Goal: Information Seeking & Learning: Check status

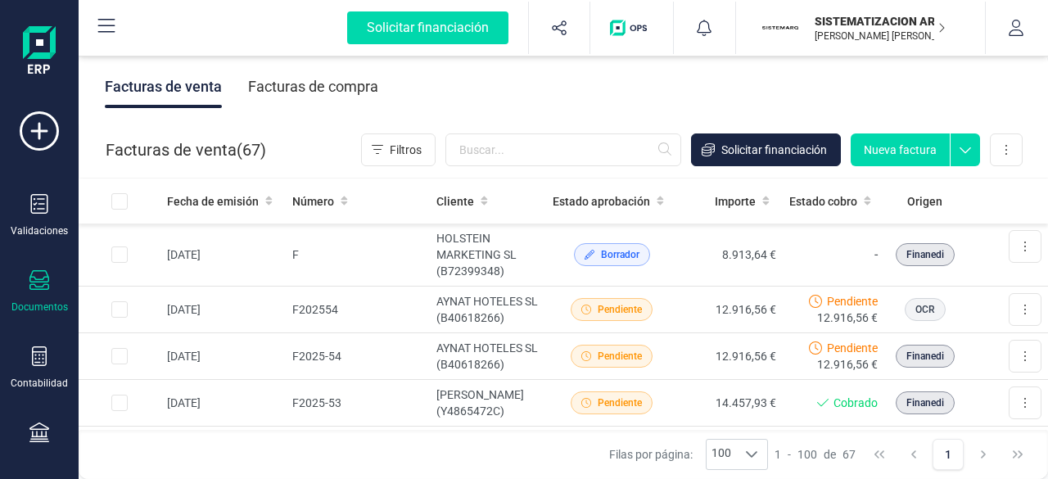
click at [366, 94] on div "Facturas de compra" at bounding box center [313, 86] width 130 height 43
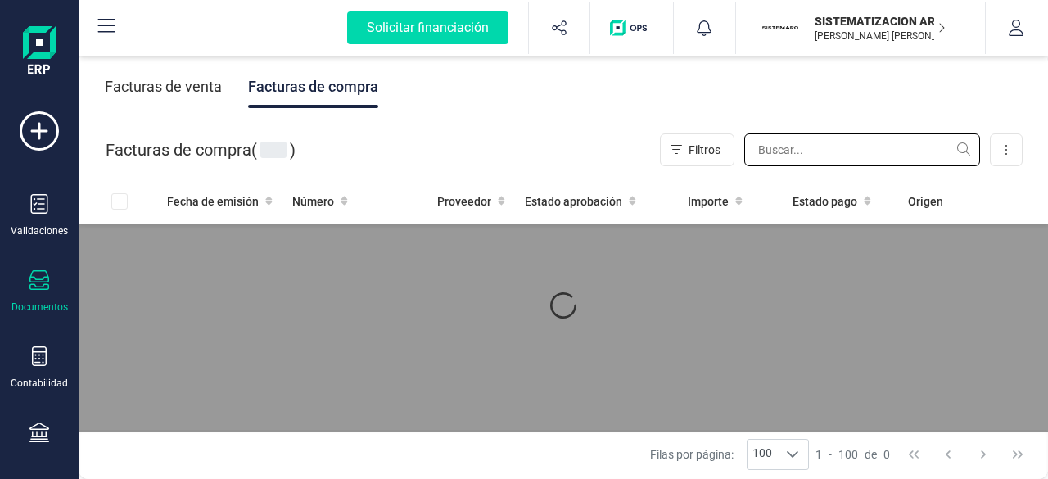
click at [795, 148] on input "text" at bounding box center [862, 149] width 236 height 33
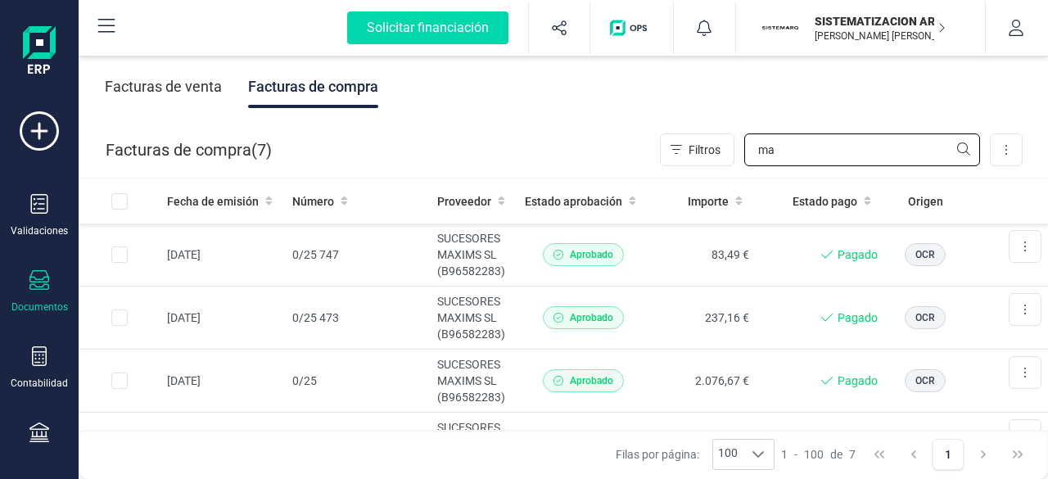
type input "m"
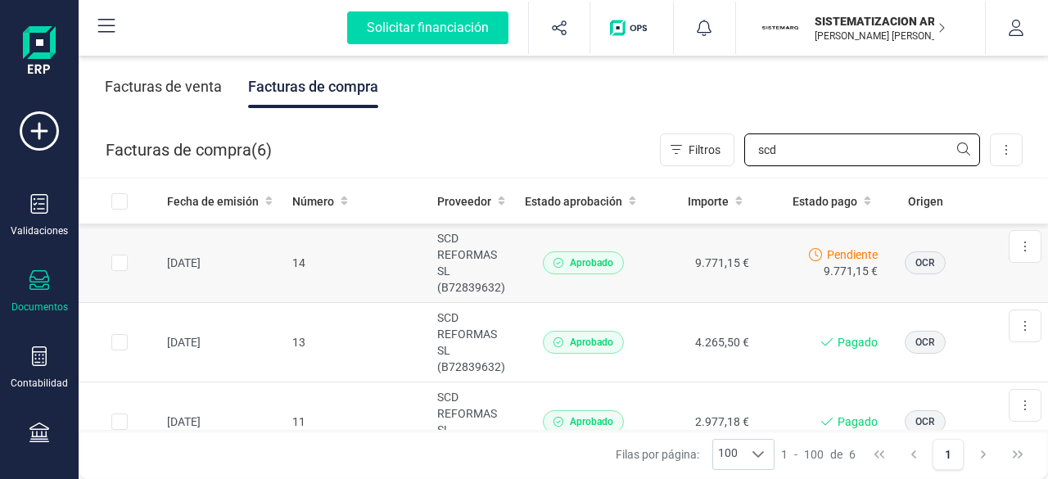
type input "scd"
click at [527, 274] on td "Aprobado" at bounding box center [583, 263] width 131 height 79
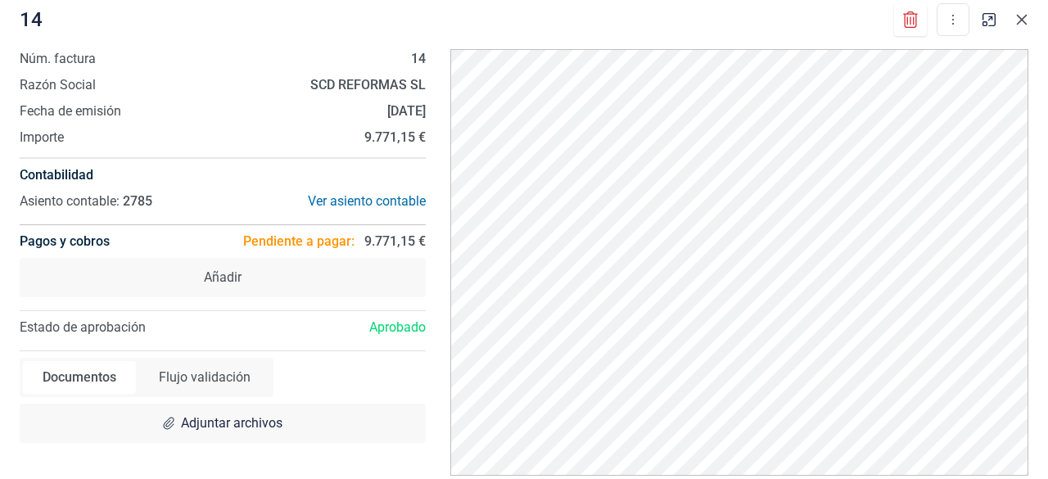
click at [1028, 18] on button "button" at bounding box center [1022, 20] width 26 height 26
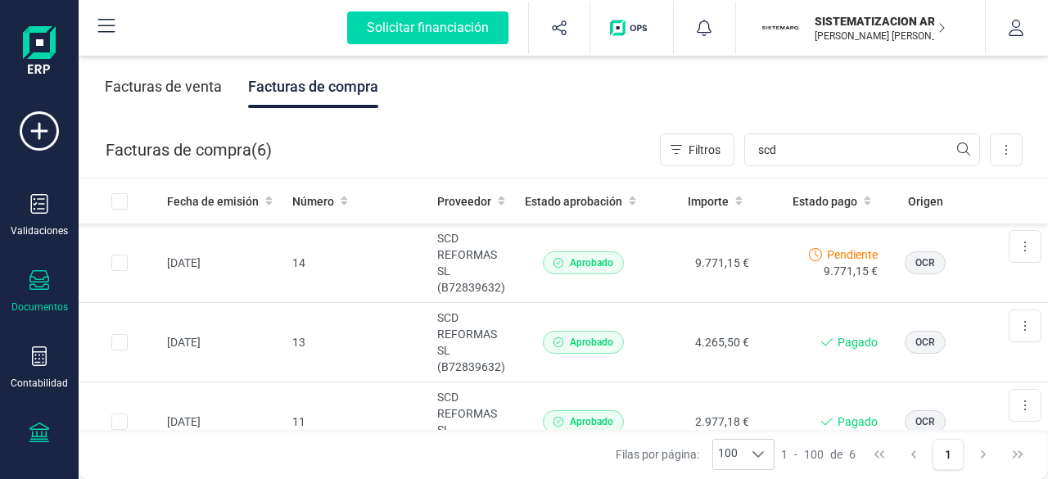
click at [39, 437] on icon at bounding box center [39, 432] width 20 height 20
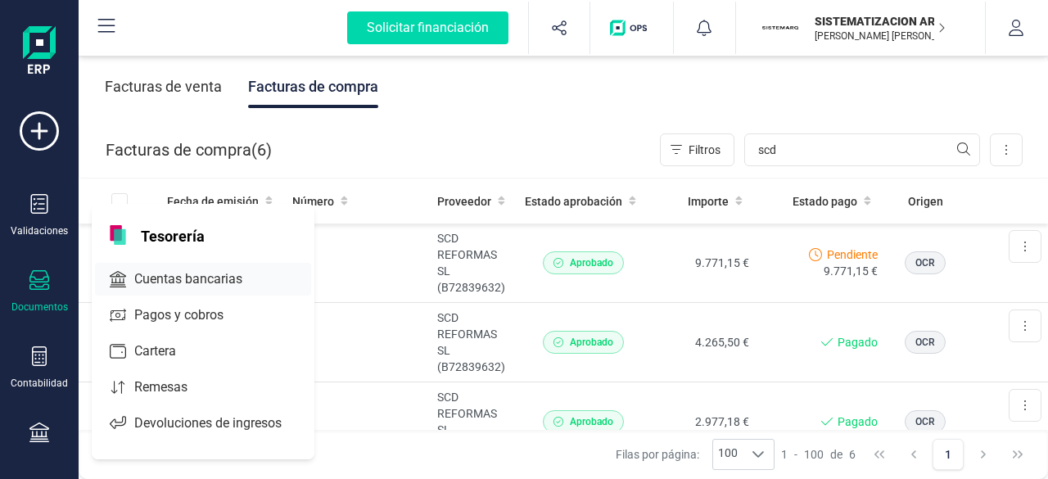
click at [155, 269] on span "Cuentas bancarias" at bounding box center [200, 279] width 144 height 20
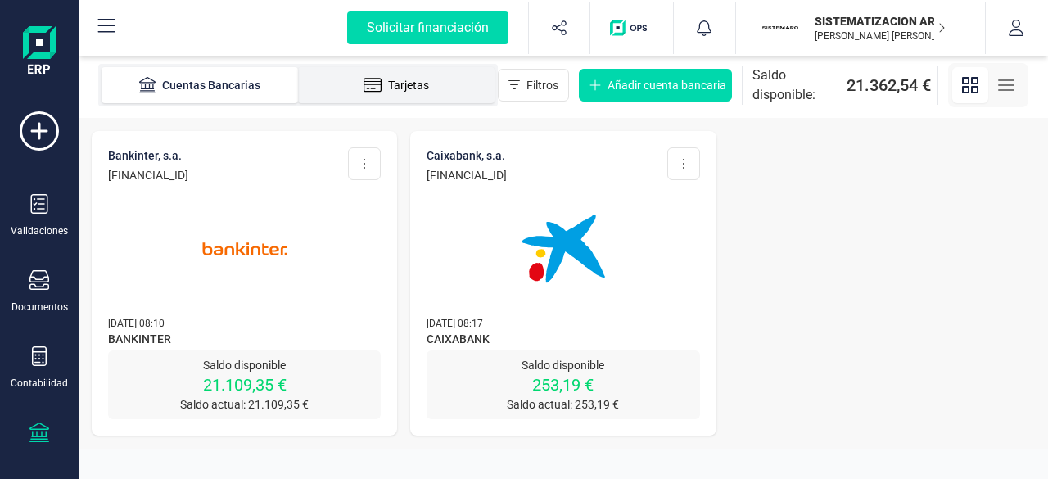
click at [285, 261] on img at bounding box center [245, 249] width 138 height 138
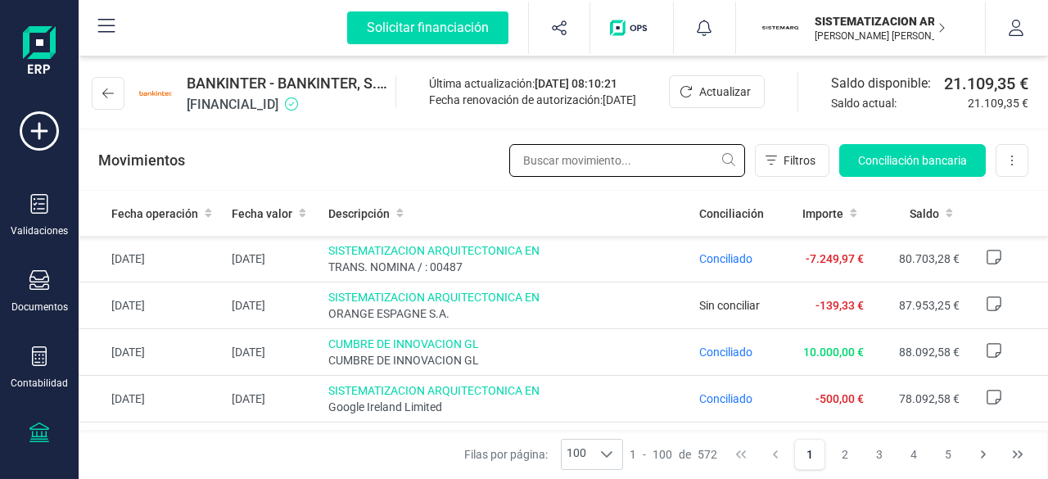
click at [580, 174] on input "text" at bounding box center [627, 160] width 236 height 33
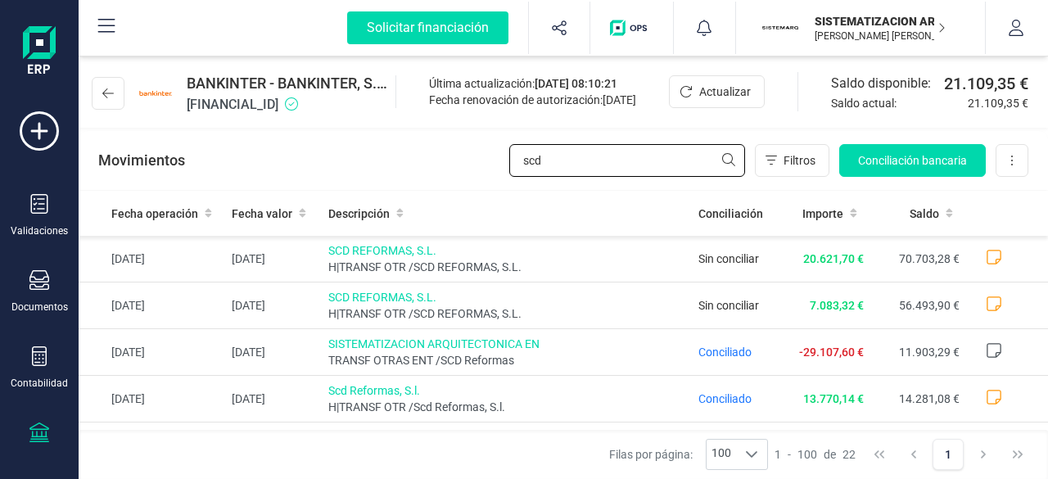
click at [568, 176] on input "scd" at bounding box center [627, 160] width 236 height 33
type input "s"
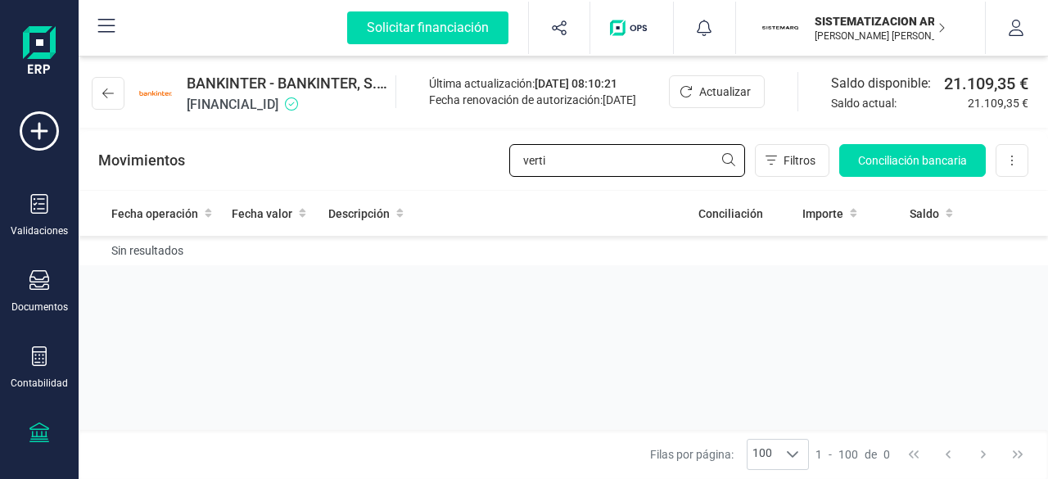
type input "verti"
click at [44, 265] on div "Validaciones Documentos Documentos Presupuestos Pedidos Albaranes Facturas Fact…" at bounding box center [39, 447] width 65 height 672
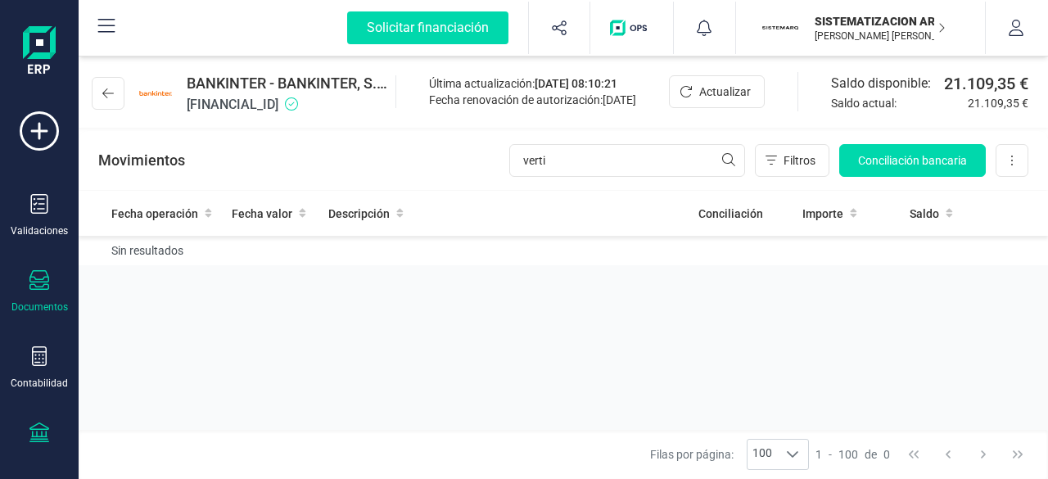
click at [43, 287] on icon at bounding box center [39, 280] width 20 height 20
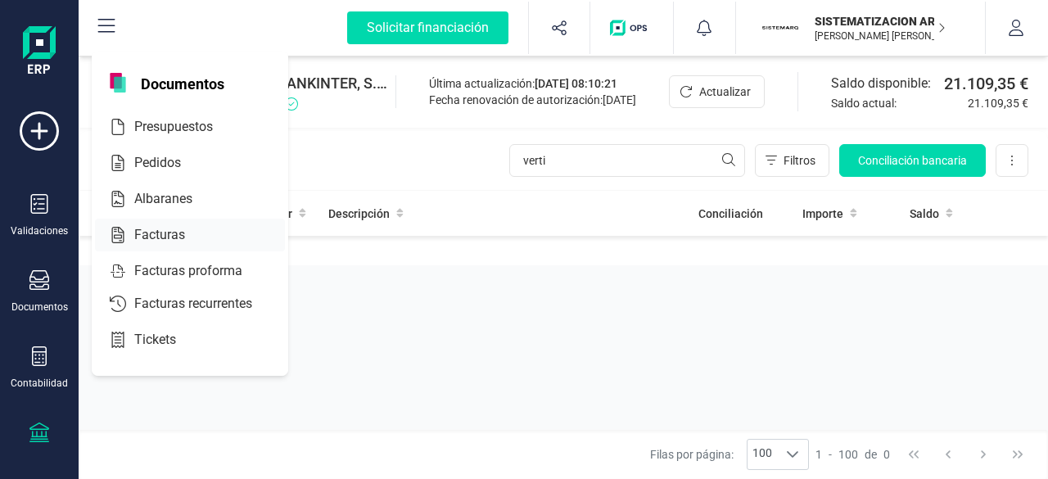
click at [186, 227] on div at bounding box center [199, 235] width 29 height 20
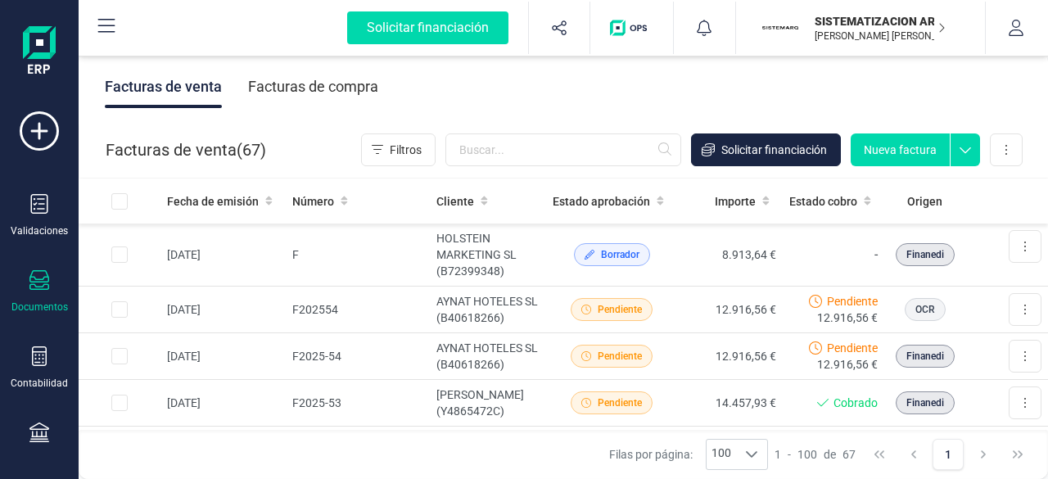
click at [350, 79] on div "Facturas de compra" at bounding box center [313, 86] width 130 height 43
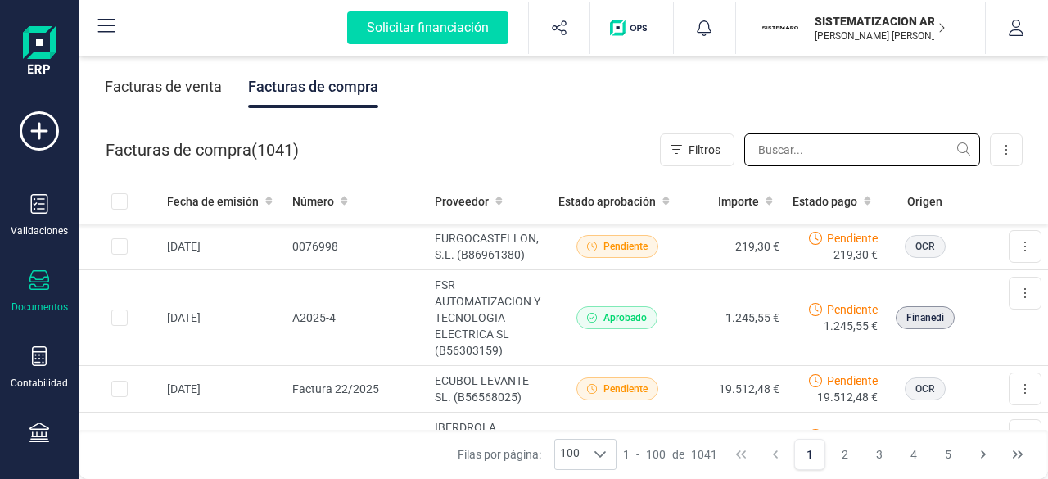
click at [783, 139] on input "text" at bounding box center [862, 149] width 236 height 33
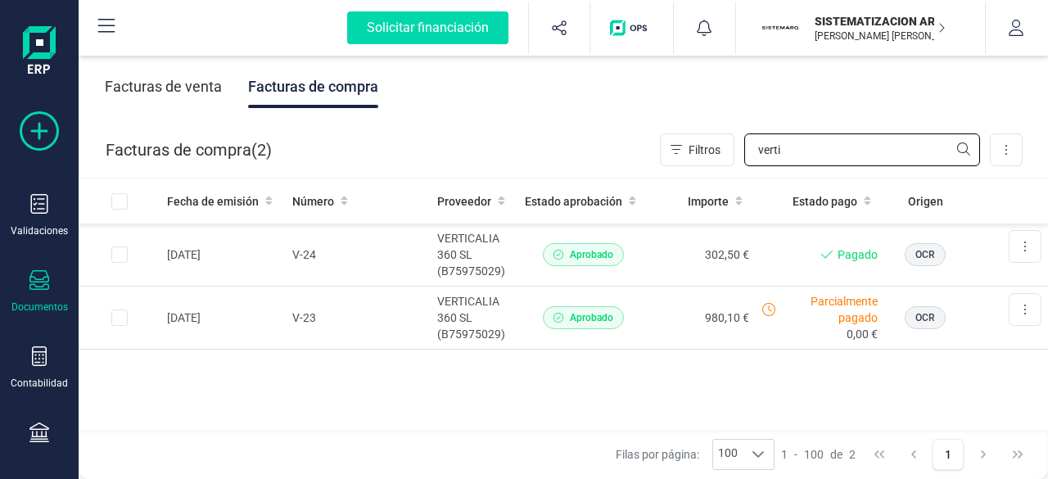
type input "verti"
click at [819, 140] on input "verti" at bounding box center [862, 149] width 236 height 33
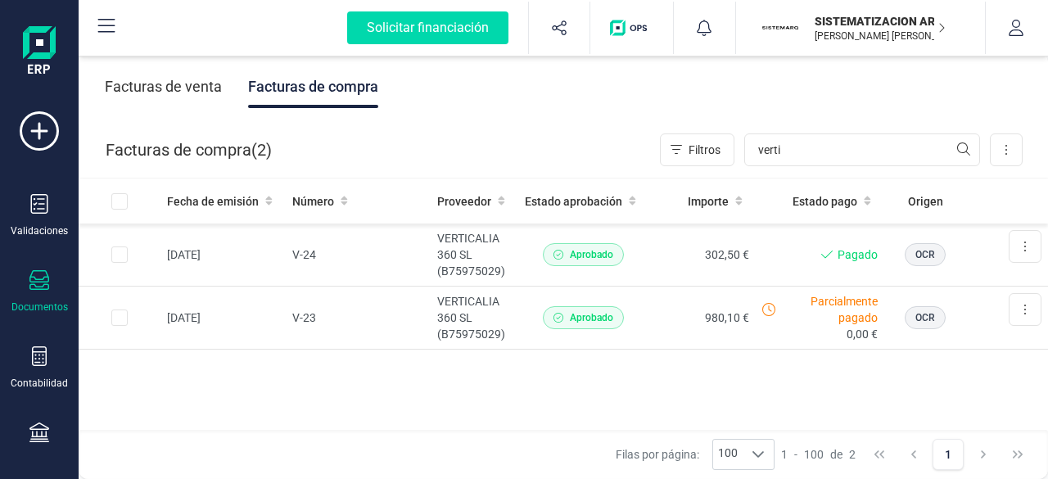
click at [47, 267] on div "Validaciones Documentos Documentos Presupuestos Pedidos Albaranes Facturas Fact…" at bounding box center [39, 447] width 65 height 672
click at [43, 275] on icon at bounding box center [39, 280] width 20 height 20
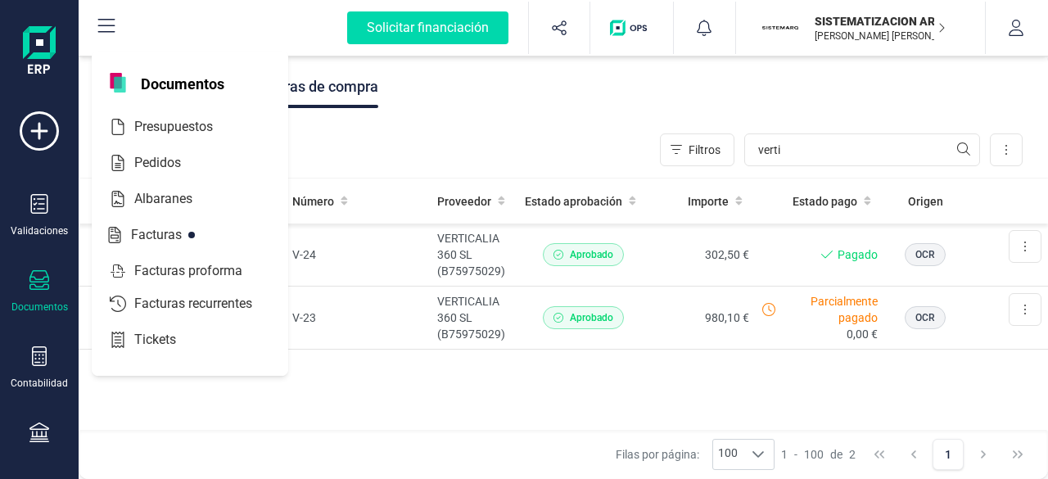
click at [539, 95] on div "Facturas de venta Facturas de compra" at bounding box center [563, 86] width 969 height 69
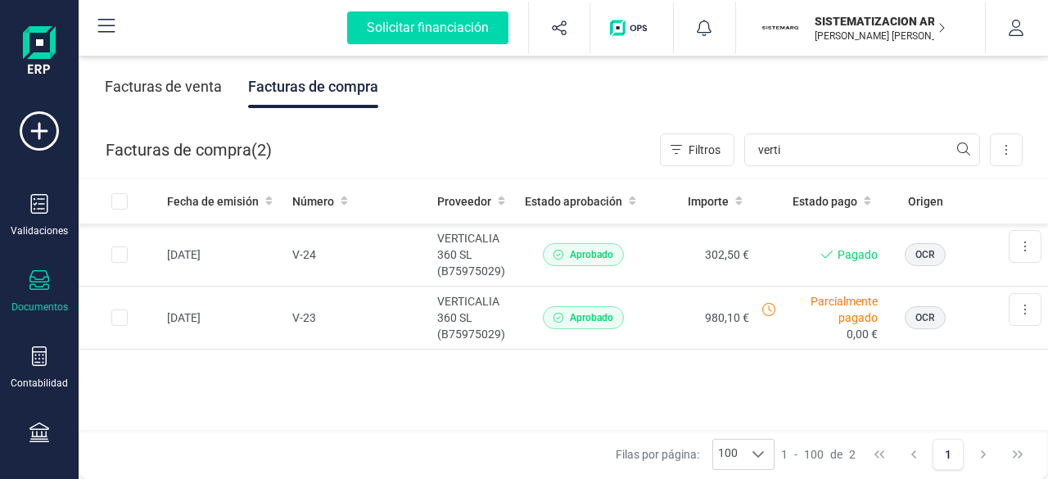
click at [168, 91] on div "Facturas de venta" at bounding box center [163, 86] width 117 height 43
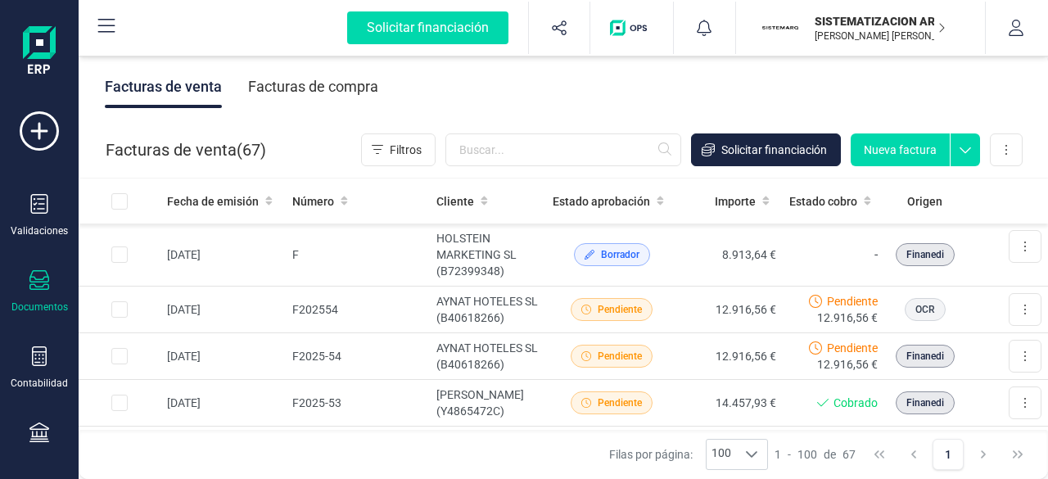
click at [351, 88] on div "Facturas de compra" at bounding box center [313, 86] width 130 height 43
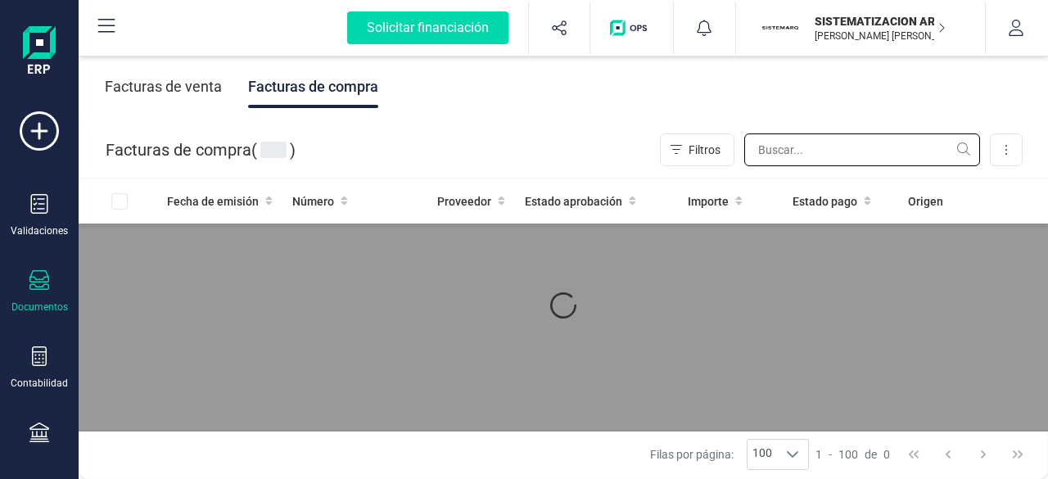
click at [809, 156] on input "text" at bounding box center [862, 149] width 236 height 33
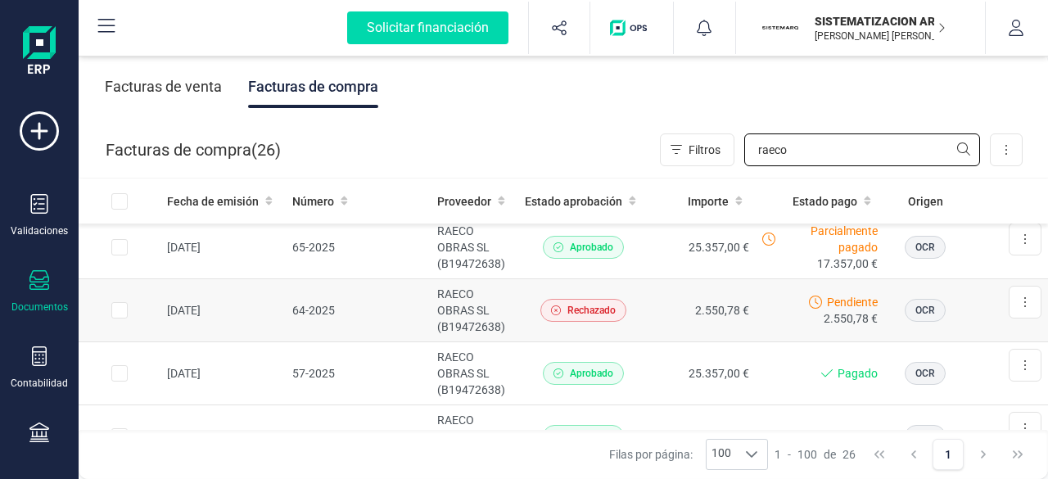
scroll to position [197, 0]
type input "raeco"
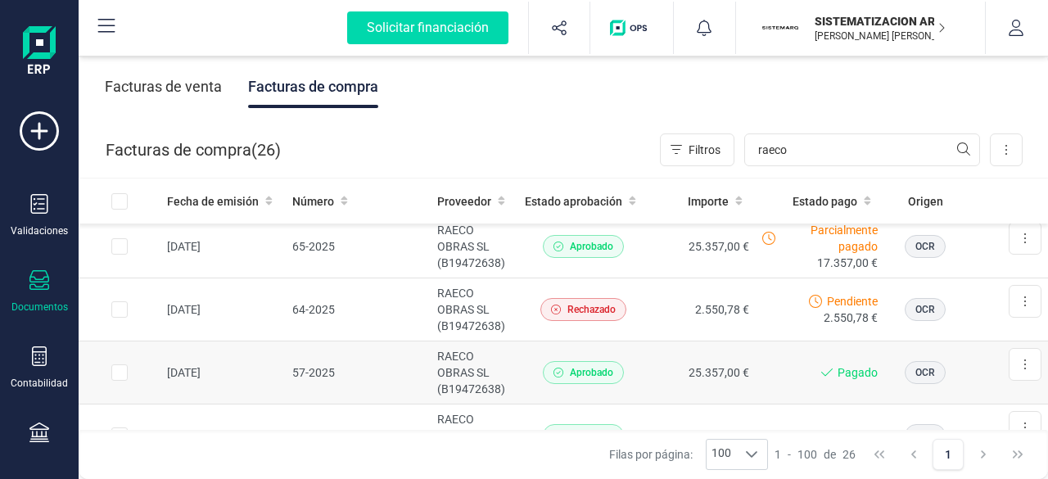
click at [656, 360] on td "25.357,00 €" at bounding box center [702, 372] width 106 height 63
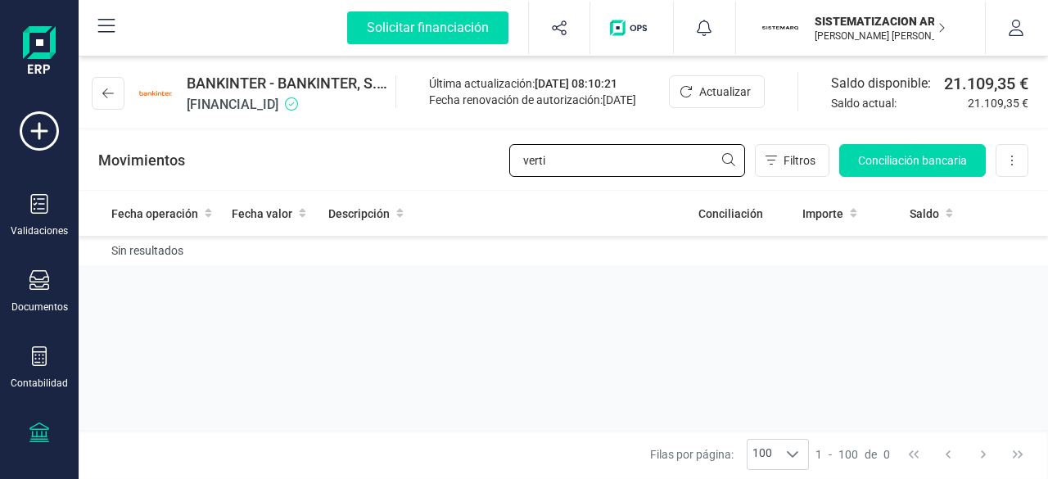
click at [585, 172] on input "verti" at bounding box center [627, 160] width 236 height 33
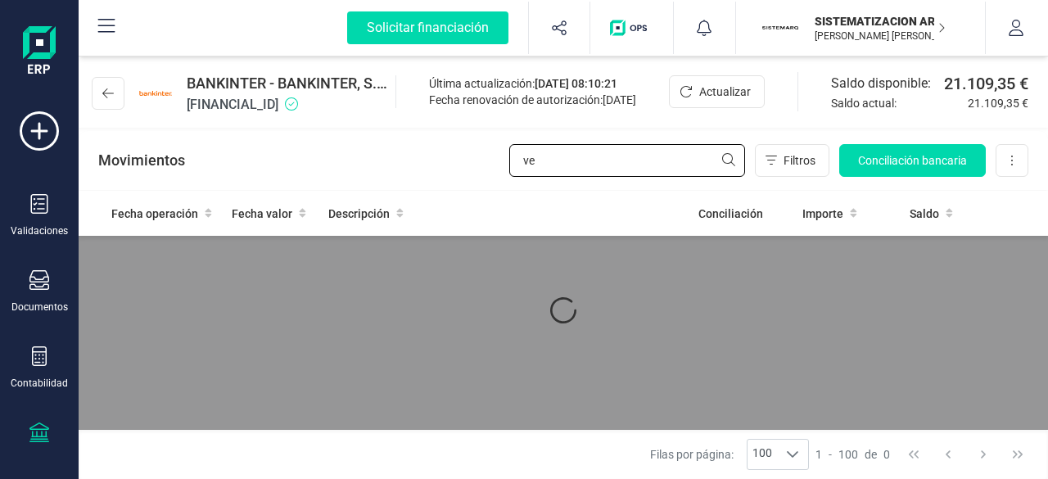
type input "v"
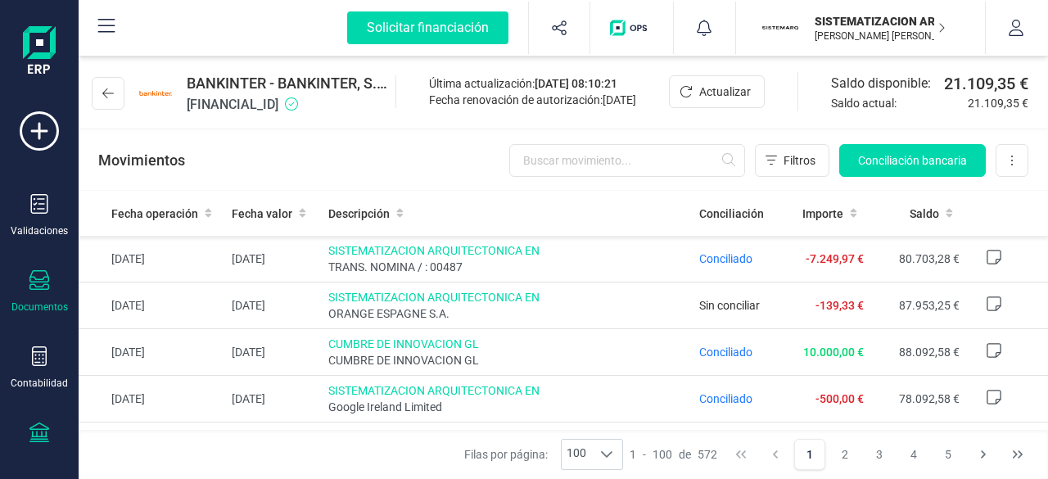
click at [44, 281] on icon at bounding box center [39, 280] width 20 height 20
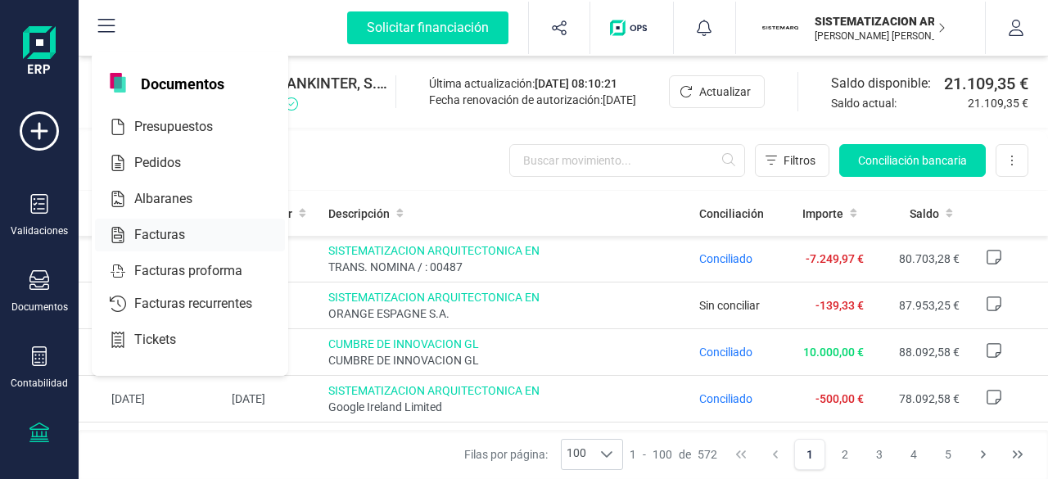
click at [175, 232] on span "Facturas" at bounding box center [171, 235] width 87 height 20
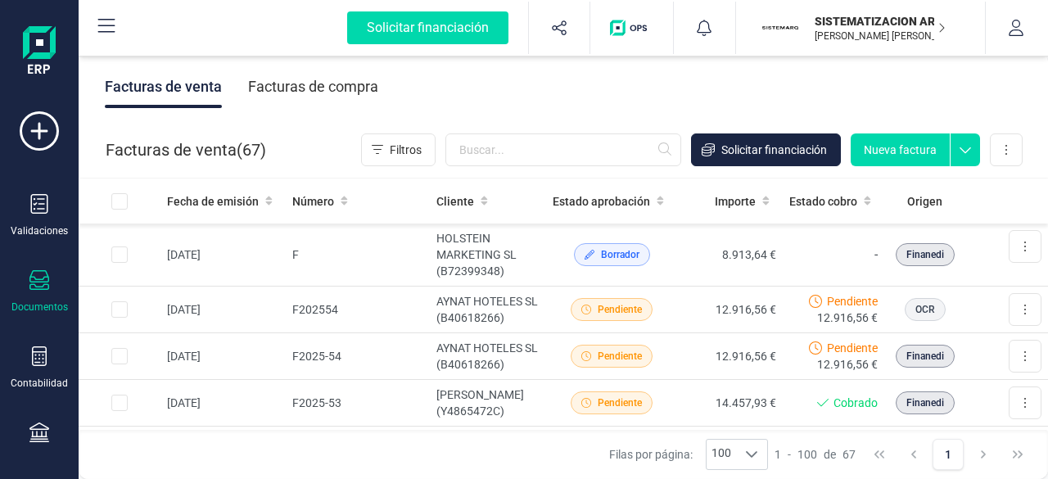
click at [331, 99] on div "Facturas de compra" at bounding box center [313, 86] width 130 height 43
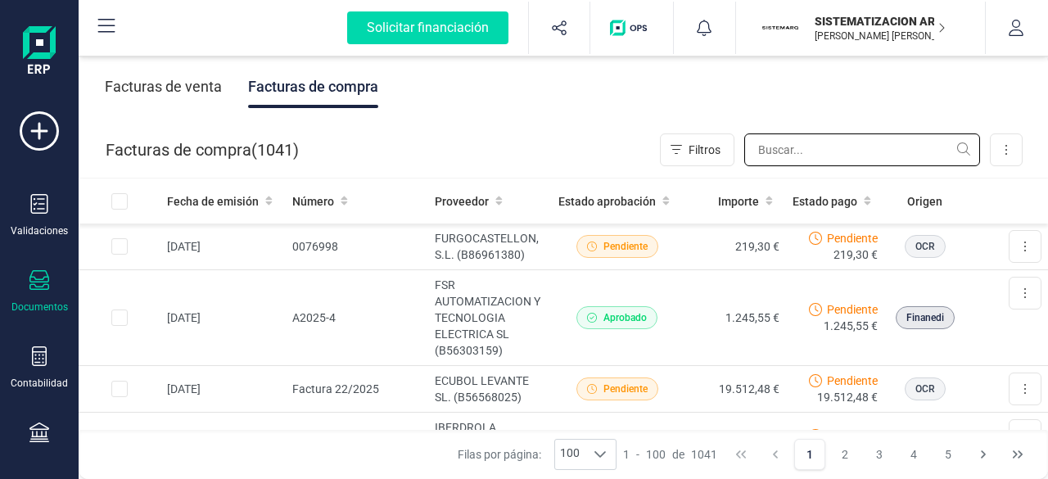
click at [766, 160] on input "text" at bounding box center [862, 149] width 236 height 33
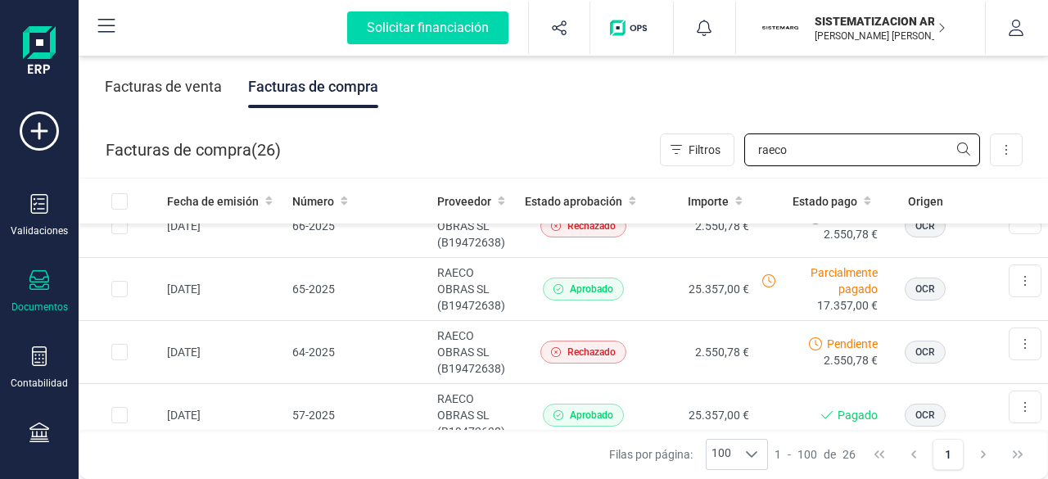
scroll to position [154, 0]
type input "raeco"
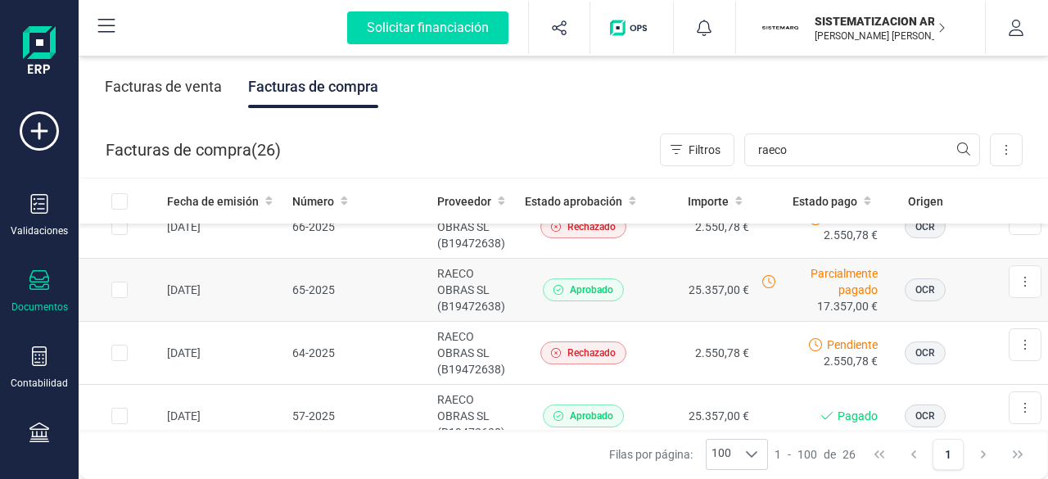
click at [519, 305] on td "Aprobado" at bounding box center [583, 290] width 131 height 63
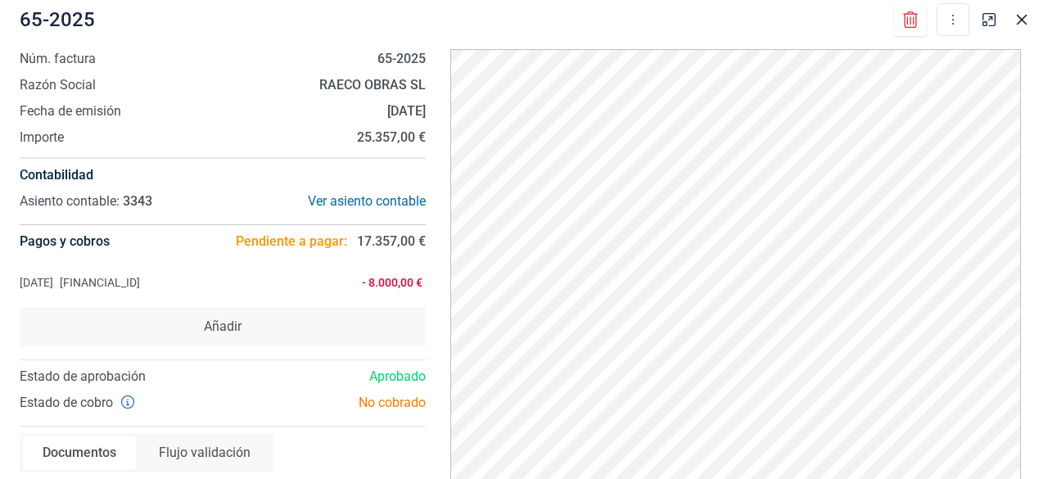
scroll to position [34, 0]
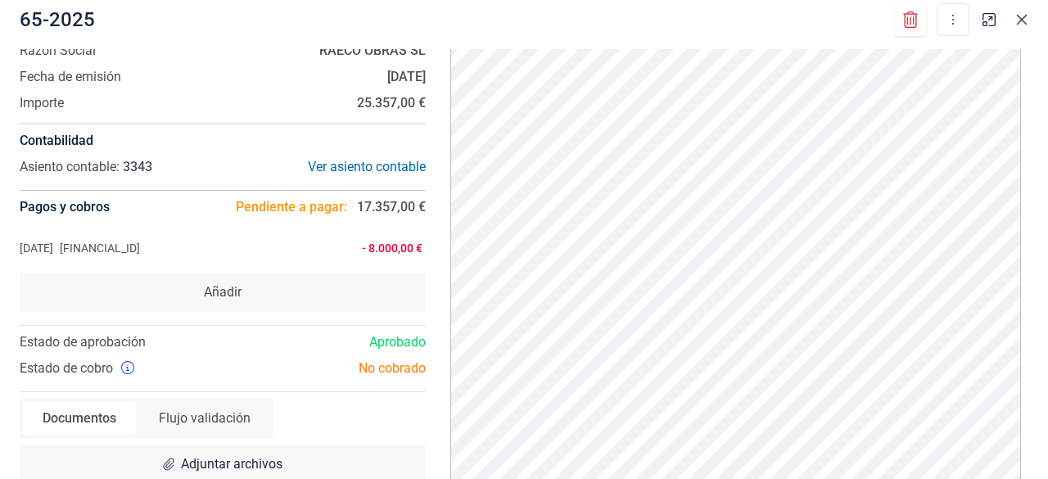
click at [1022, 23] on icon "button" at bounding box center [1021, 19] width 13 height 13
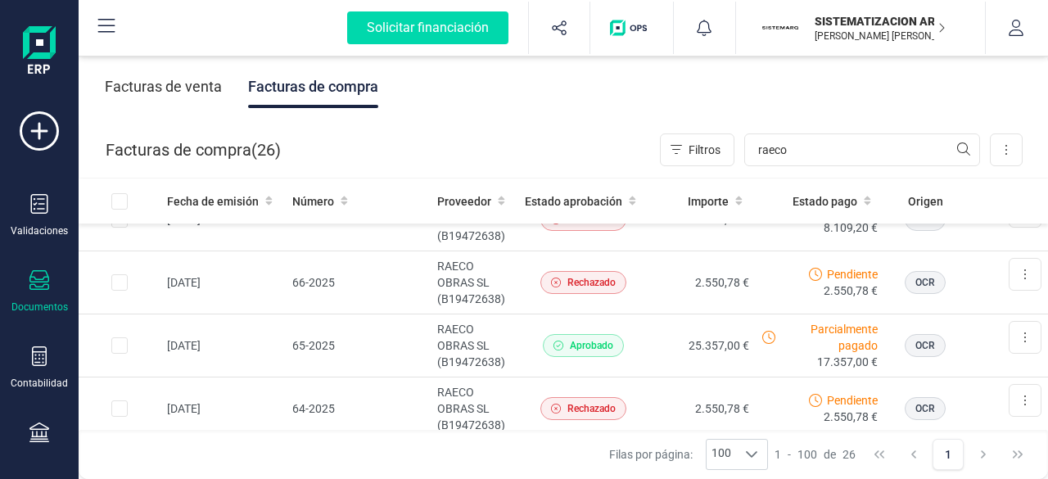
scroll to position [146, 0]
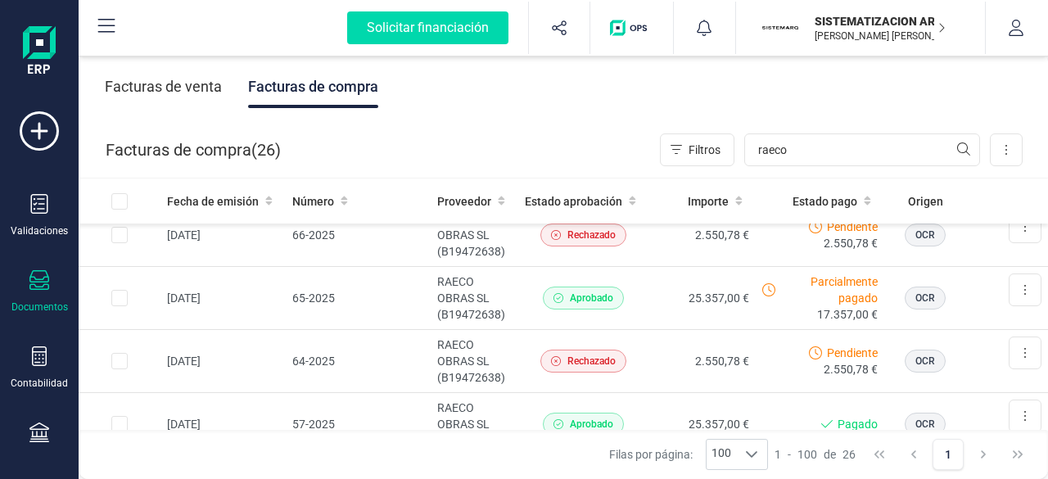
click at [217, 88] on div "Facturas de venta" at bounding box center [163, 86] width 117 height 43
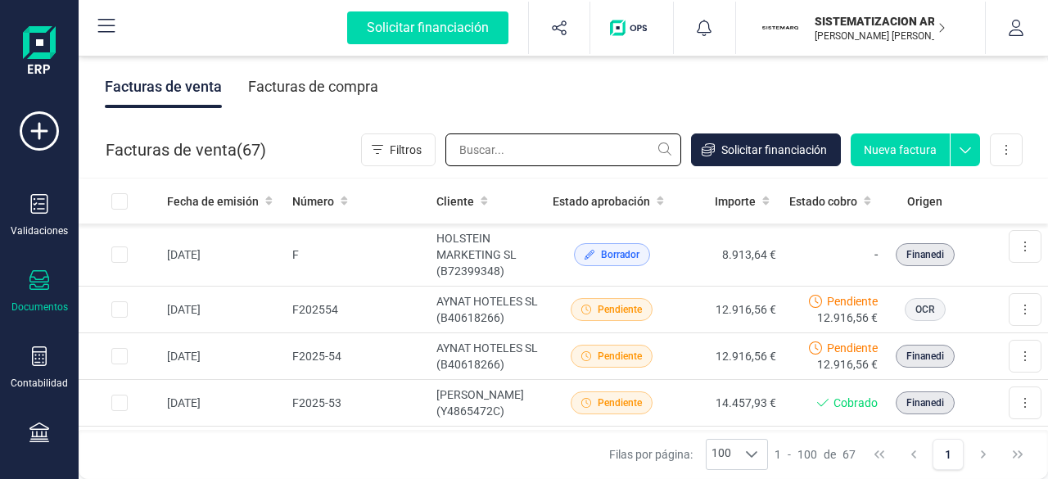
click at [569, 158] on input "text" at bounding box center [563, 149] width 236 height 33
type input "g"
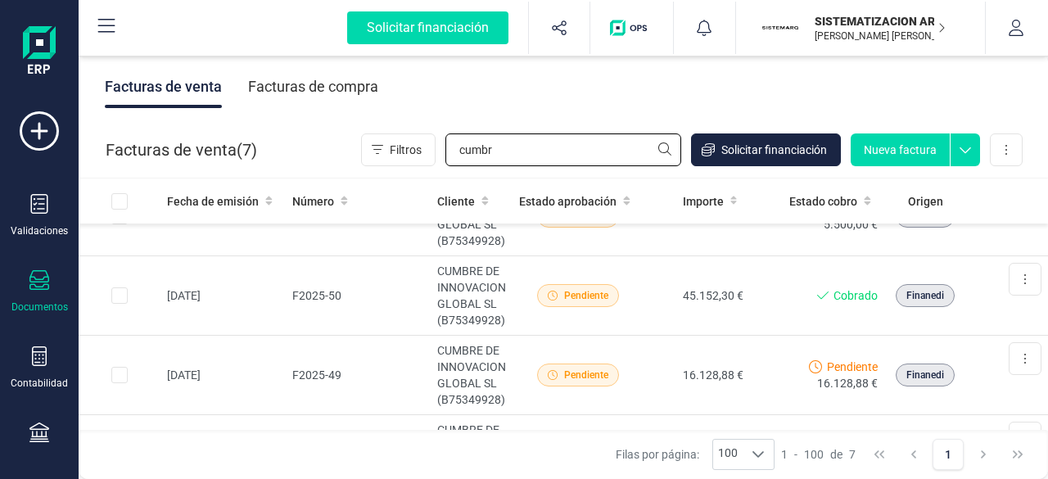
scroll to position [0, 0]
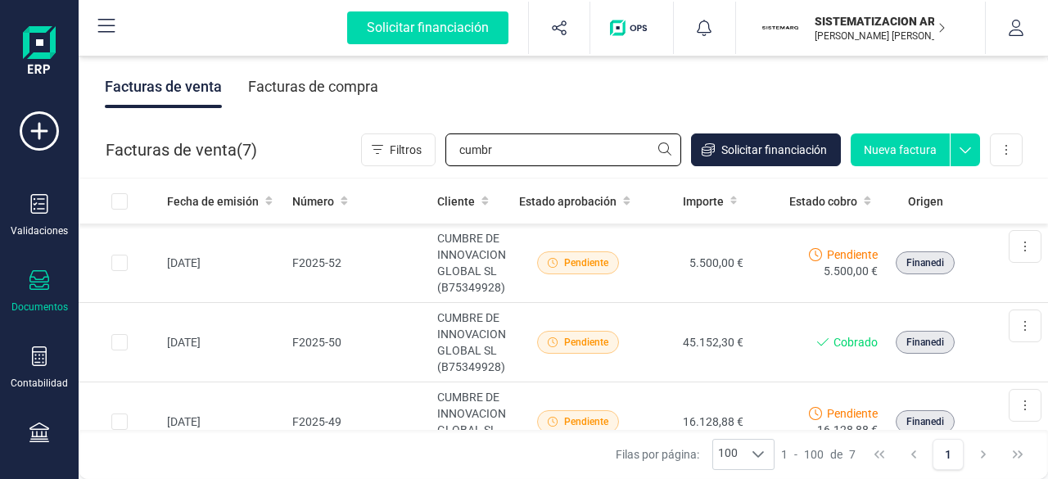
type input "cumbr"
click at [644, 255] on td "5.500,00 €" at bounding box center [697, 263] width 106 height 79
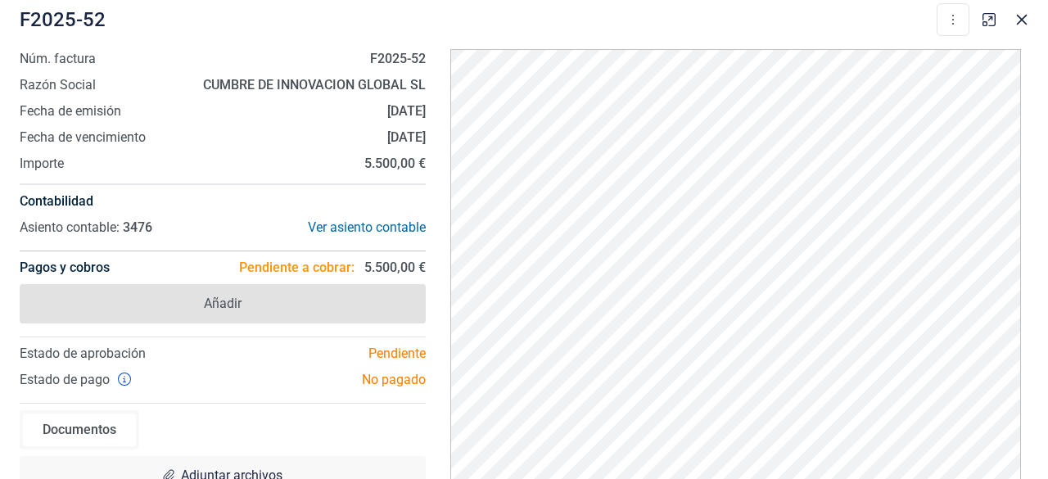
click at [310, 314] on span "Añadir" at bounding box center [223, 303] width 406 height 39
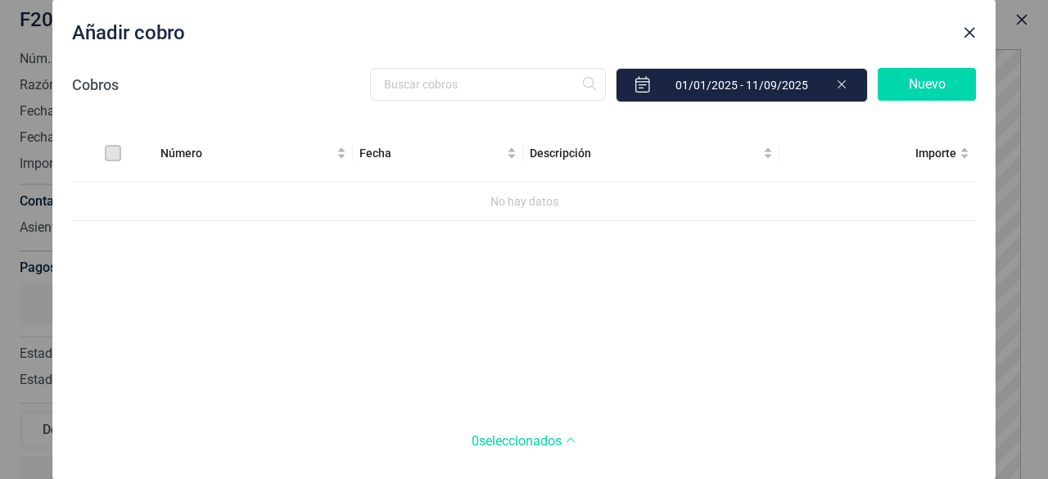
click at [412, 227] on div "Número Fecha Descripción Importe No hay datos" at bounding box center [524, 268] width 904 height 288
click at [453, 73] on input "text" at bounding box center [488, 84] width 236 height 33
click at [280, 380] on div "Número Fecha Descripción Importe No hay datos" at bounding box center [524, 268] width 904 height 288
click at [970, 30] on span "Close" at bounding box center [969, 32] width 13 height 13
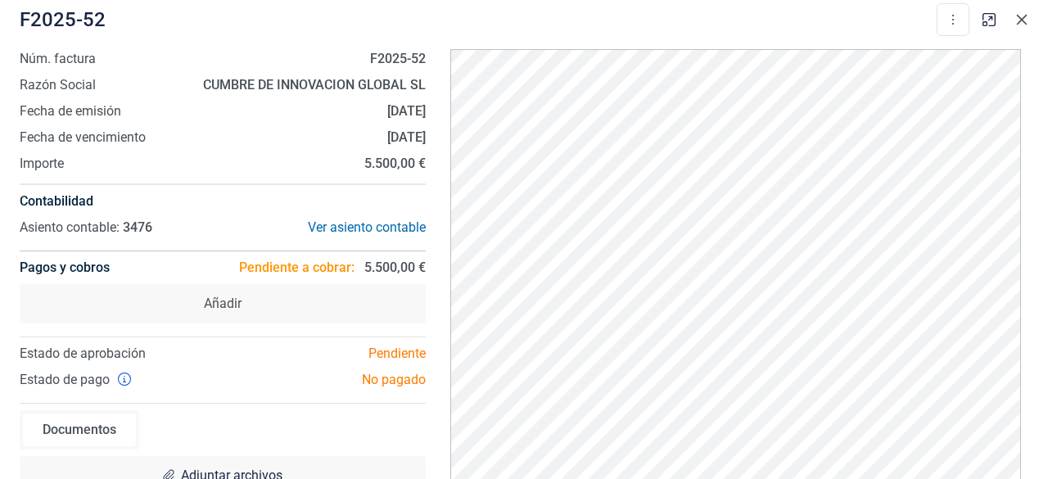
click at [1027, 24] on icon "button" at bounding box center [1021, 19] width 13 height 13
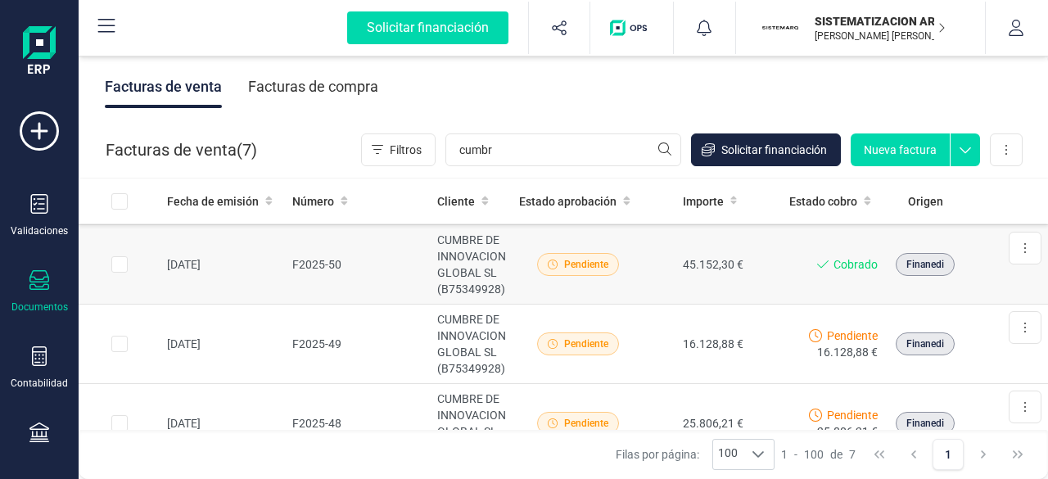
scroll to position [60, 0]
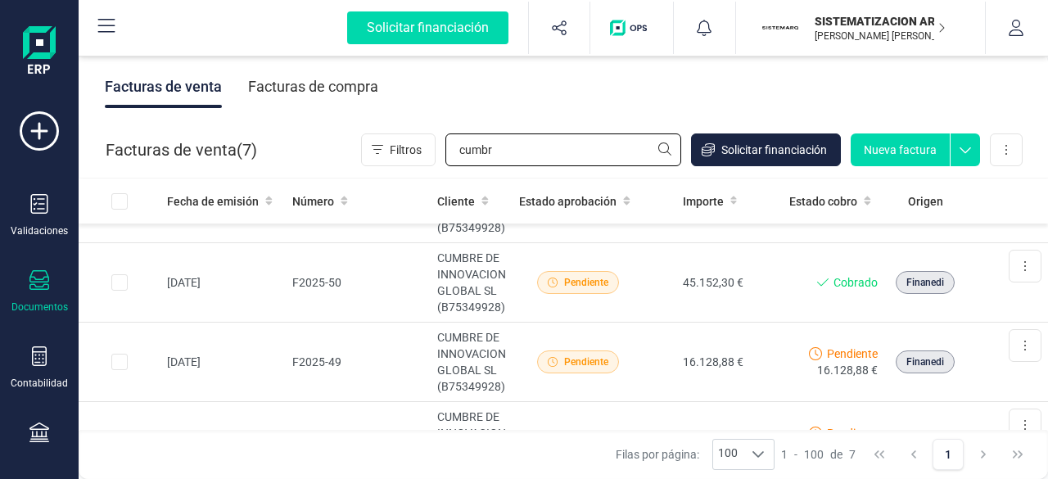
drag, startPoint x: 519, startPoint y: 150, endPoint x: 388, endPoint y: 167, distance: 132.1
click at [388, 167] on div "Facturas de venta ( 7 ) Filtros cumbr Solicitar financiación Nueva factura Impo…" at bounding box center [563, 150] width 969 height 56
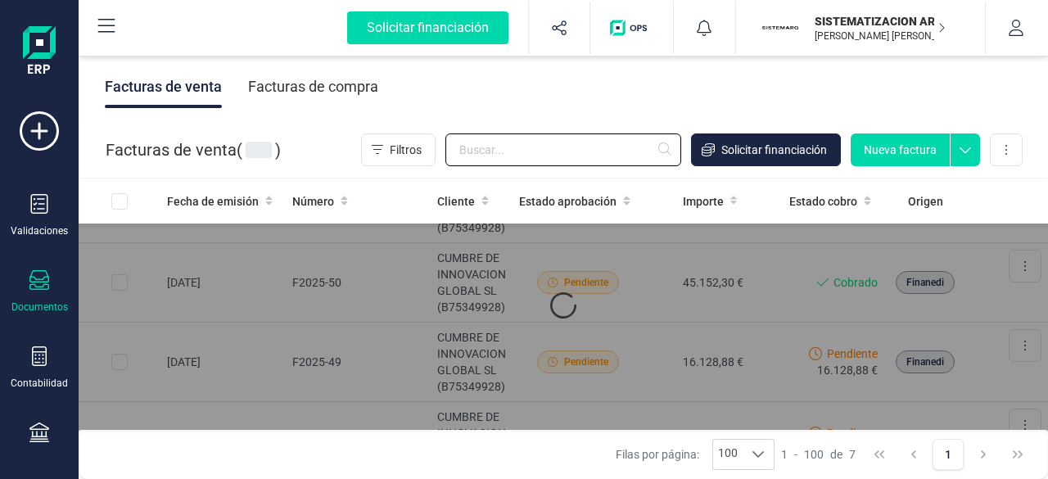
scroll to position [0, 0]
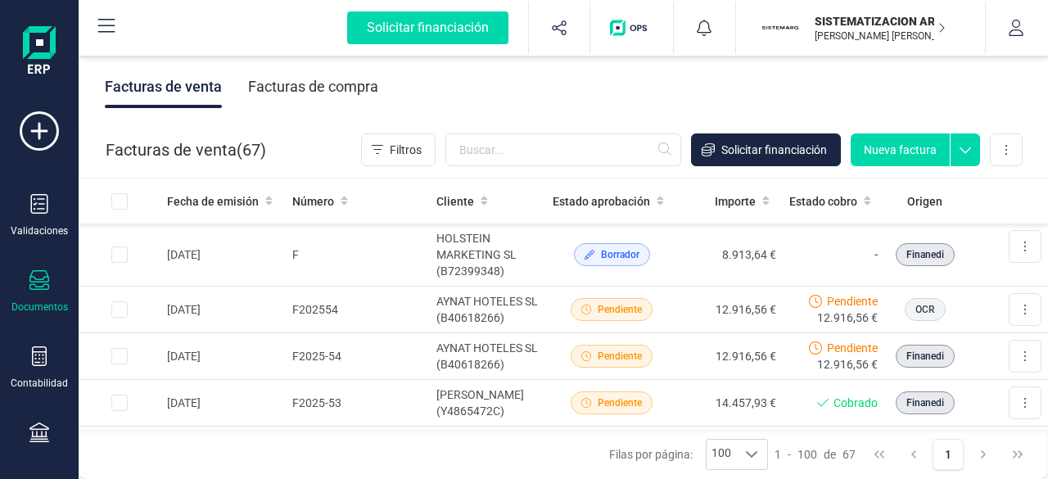
click at [341, 101] on div "Facturas de compra" at bounding box center [313, 86] width 130 height 43
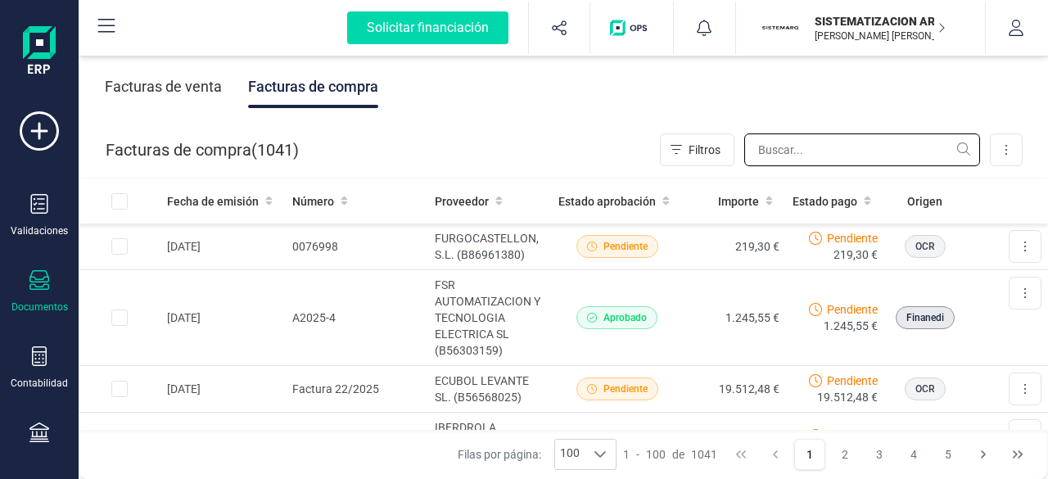
click at [799, 156] on input "text" at bounding box center [862, 149] width 236 height 33
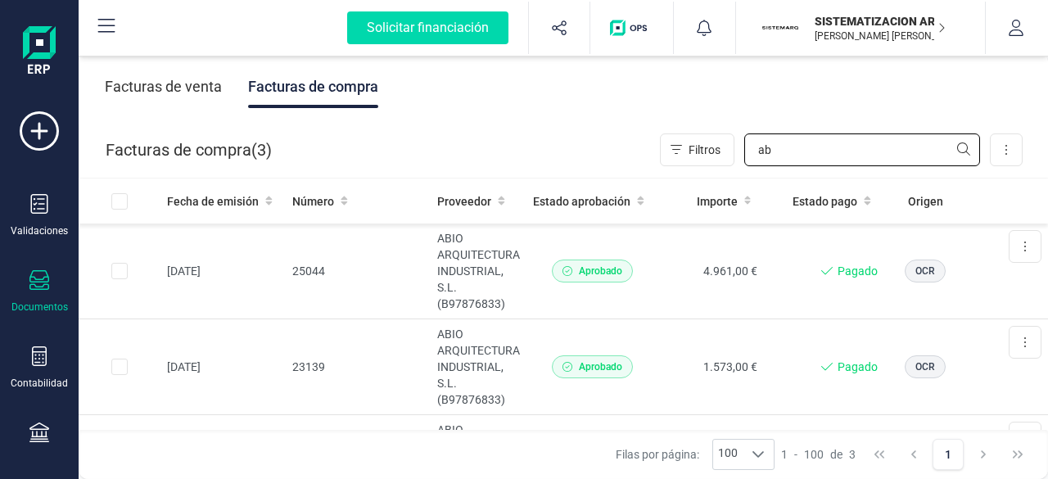
type input "a"
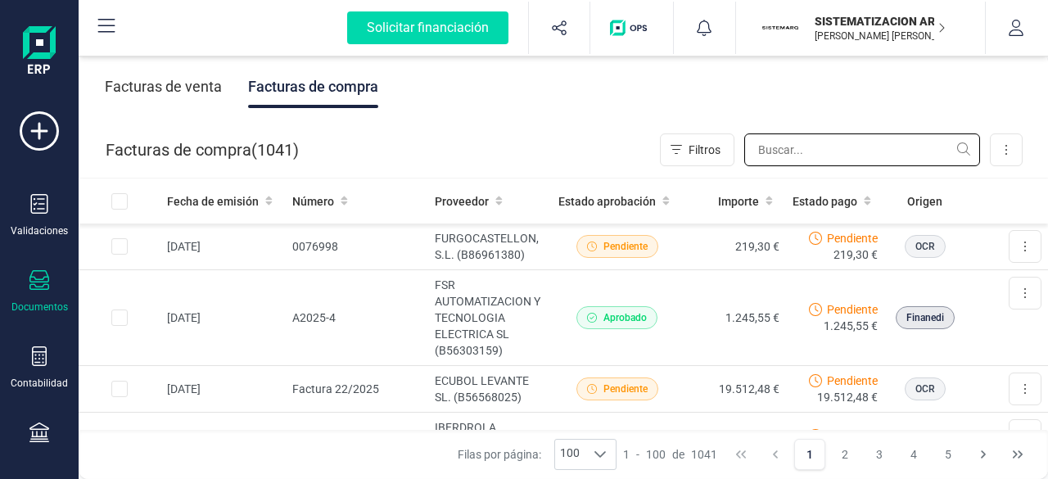
click at [861, 151] on input "text" at bounding box center [862, 149] width 236 height 33
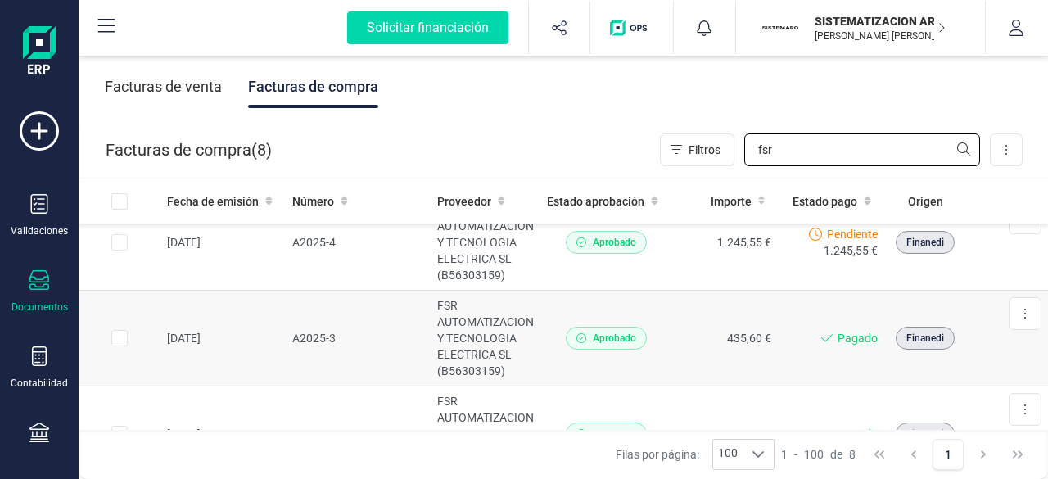
scroll to position [53, 0]
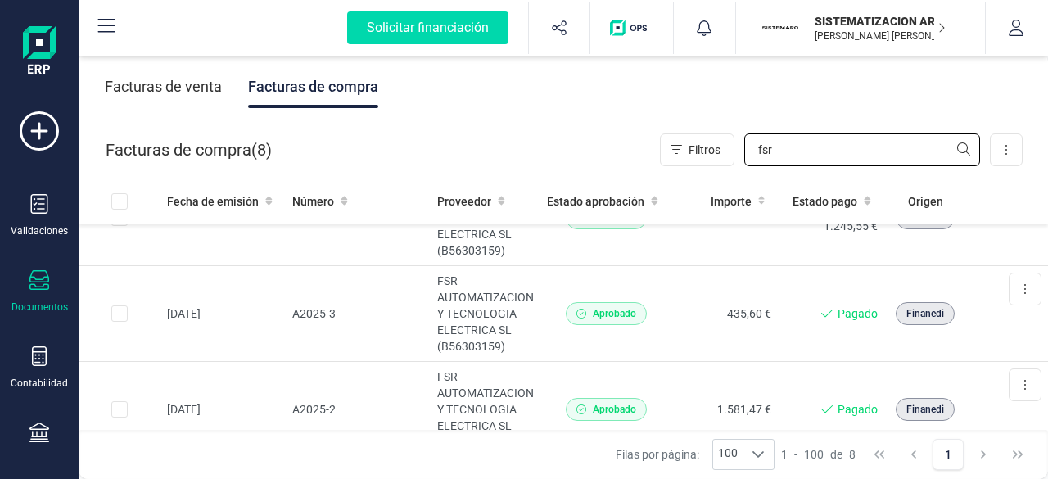
type input "fsr"
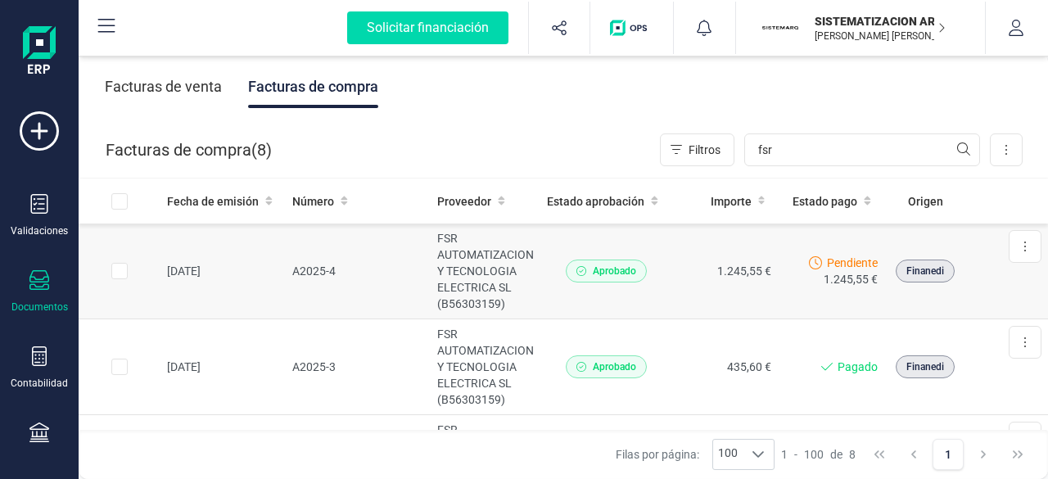
click at [518, 263] on td "FSR AUTOMATIZACION Y TECNOLOGIA ELECTRICA SL (B56303159)" at bounding box center [486, 272] width 110 height 96
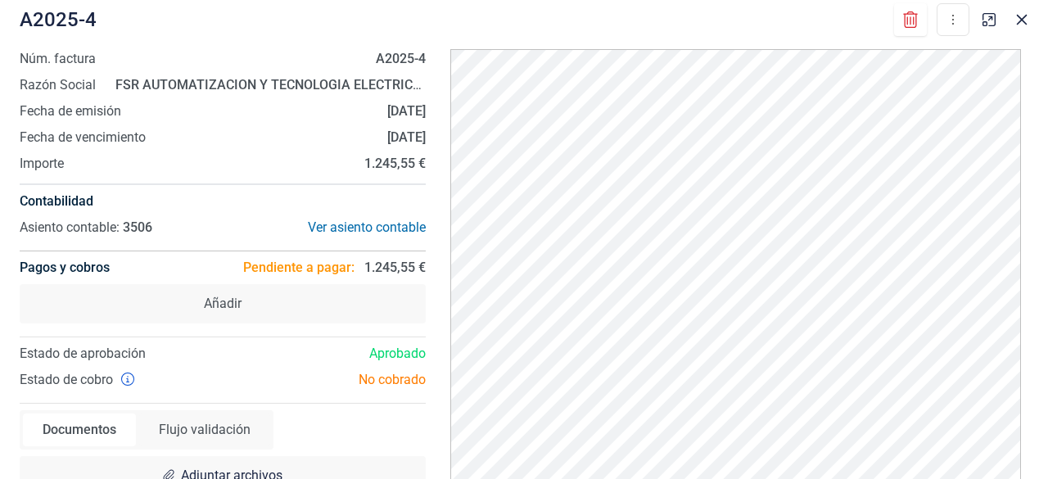
click at [1017, 32] on div at bounding box center [1005, 15] width 59 height 36
click at [1021, 20] on icon "button" at bounding box center [1022, 20] width 11 height 11
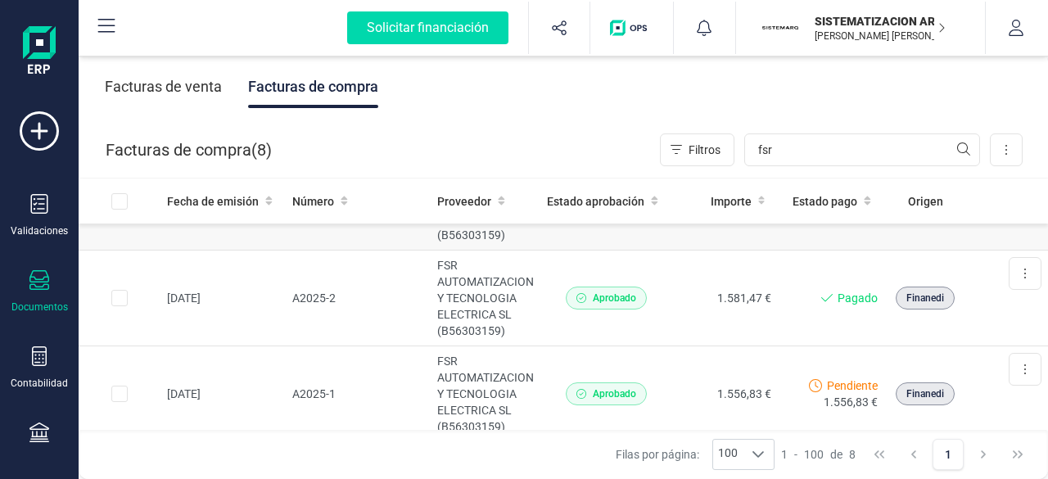
scroll to position [170, 0]
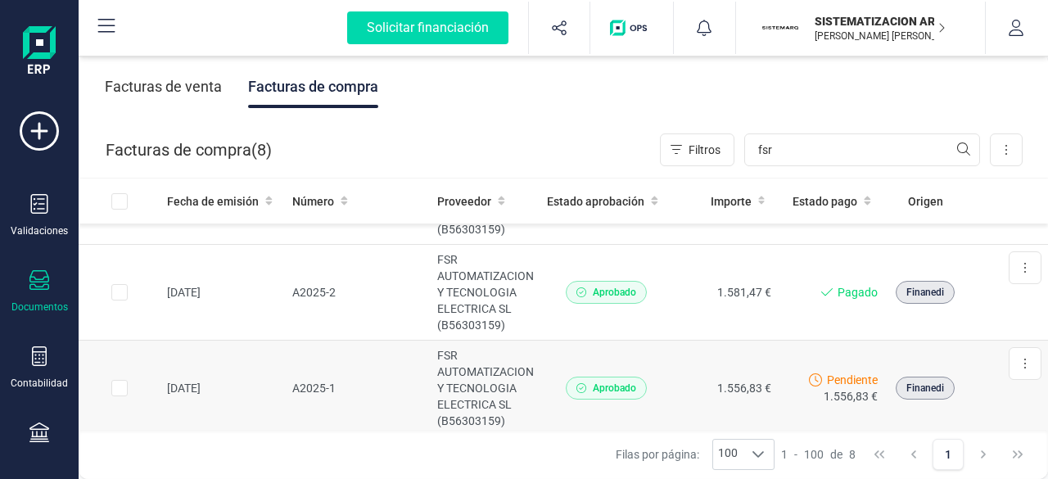
click at [484, 363] on td "FSR AUTOMATIZACION Y TECNOLOGIA ELECTRICA SL (B56303159)" at bounding box center [486, 389] width 110 height 96
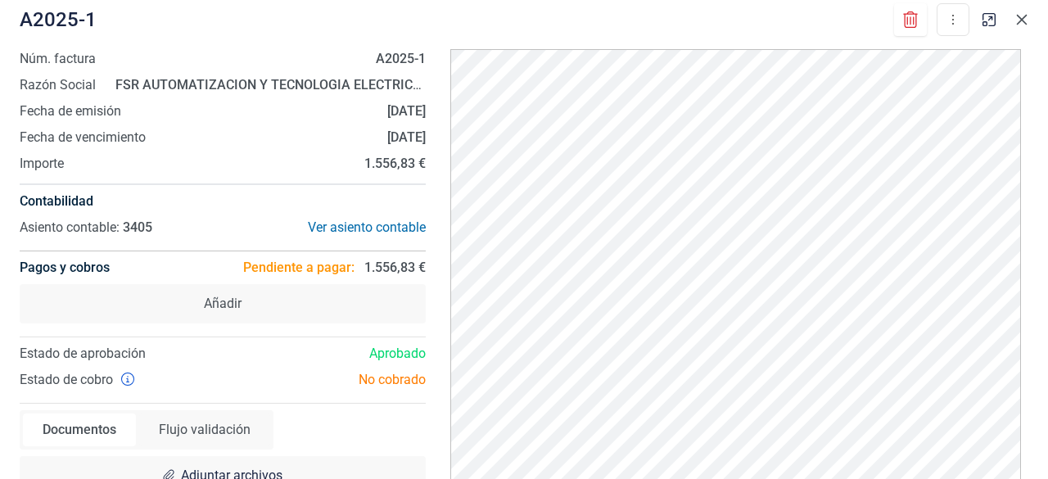
click at [1021, 27] on button "button" at bounding box center [1022, 20] width 26 height 26
click at [1025, 14] on icon "button" at bounding box center [1021, 19] width 13 height 13
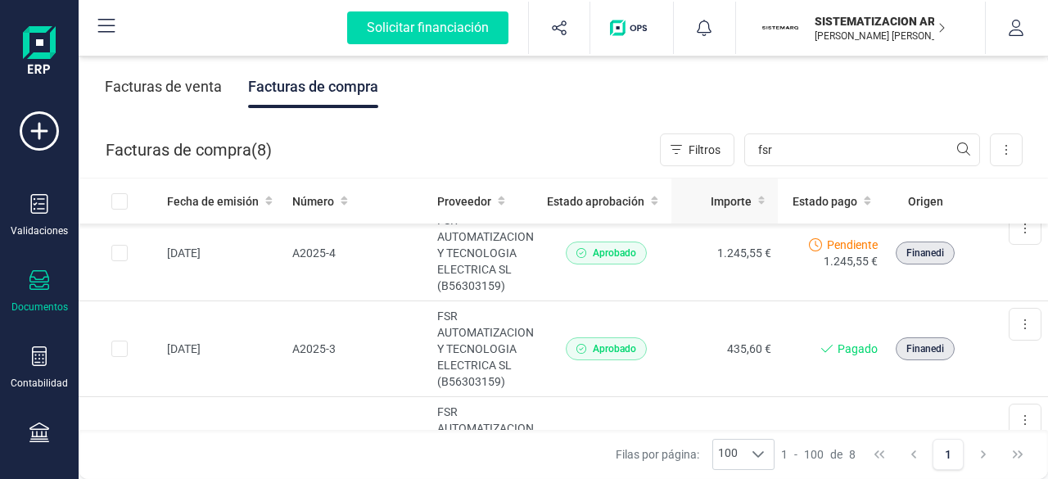
scroll to position [0, 0]
